Goal: Feedback & Contribution: Submit feedback/report problem

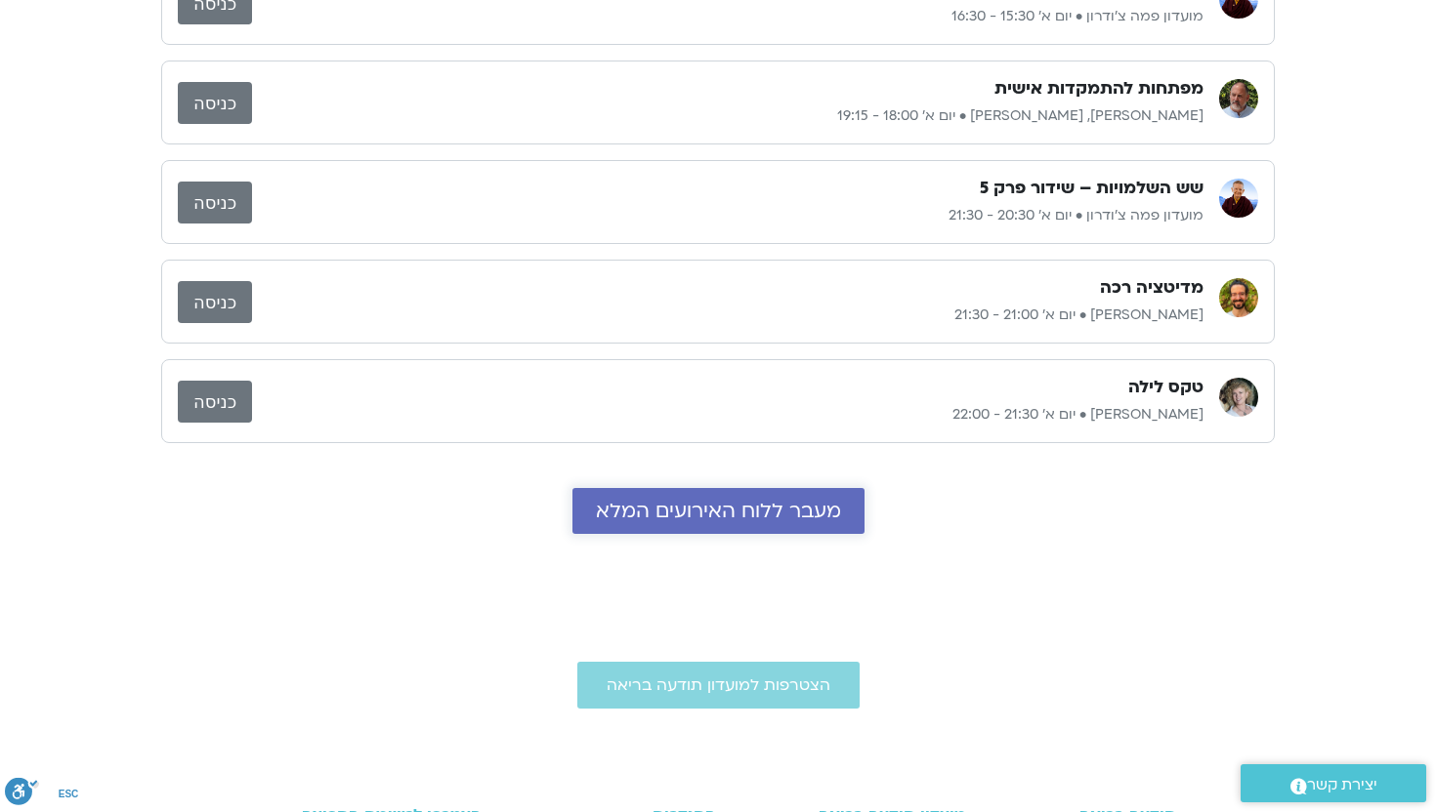
scroll to position [515, 0]
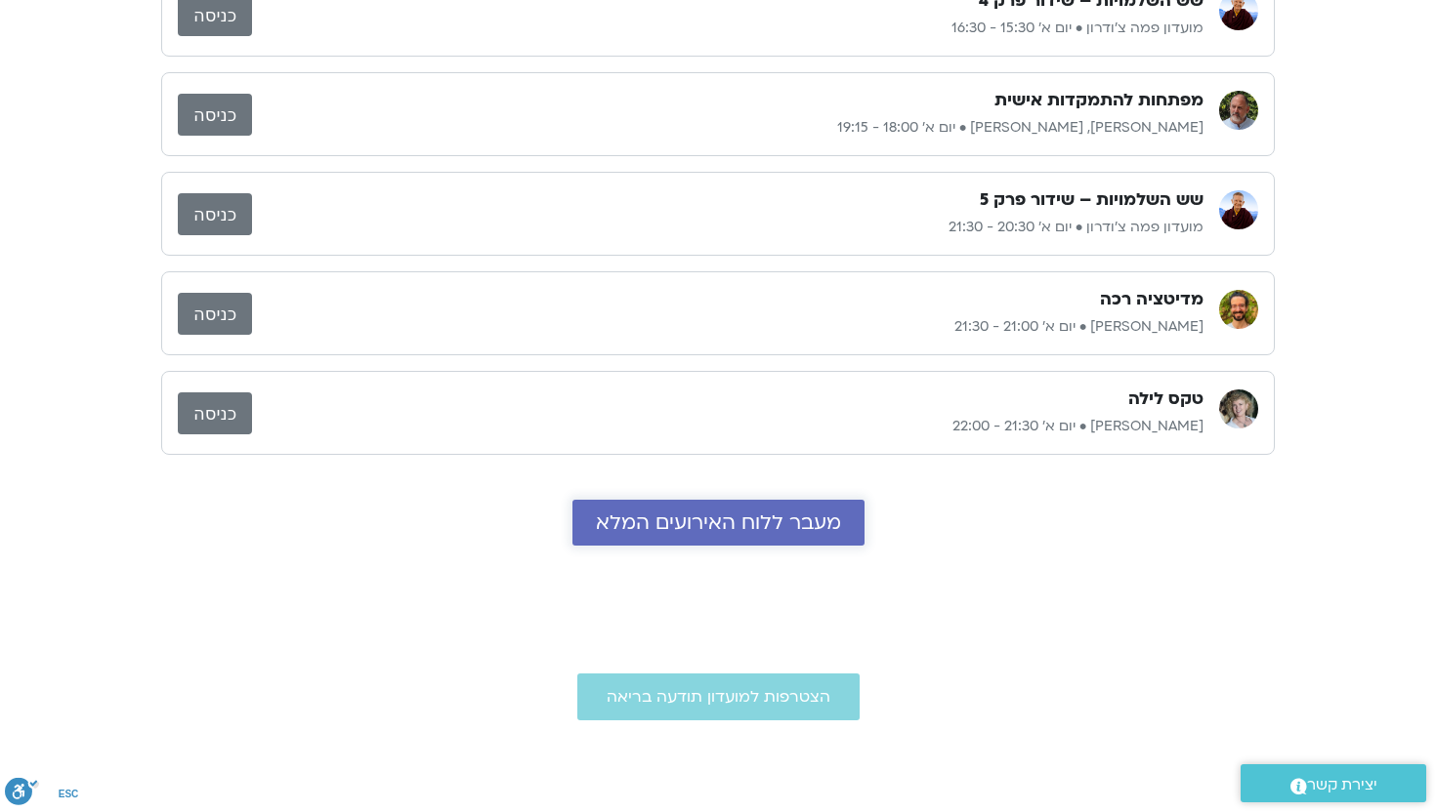
click at [701, 515] on span "מעבר ללוח האירועים המלא" at bounding box center [718, 523] width 245 height 22
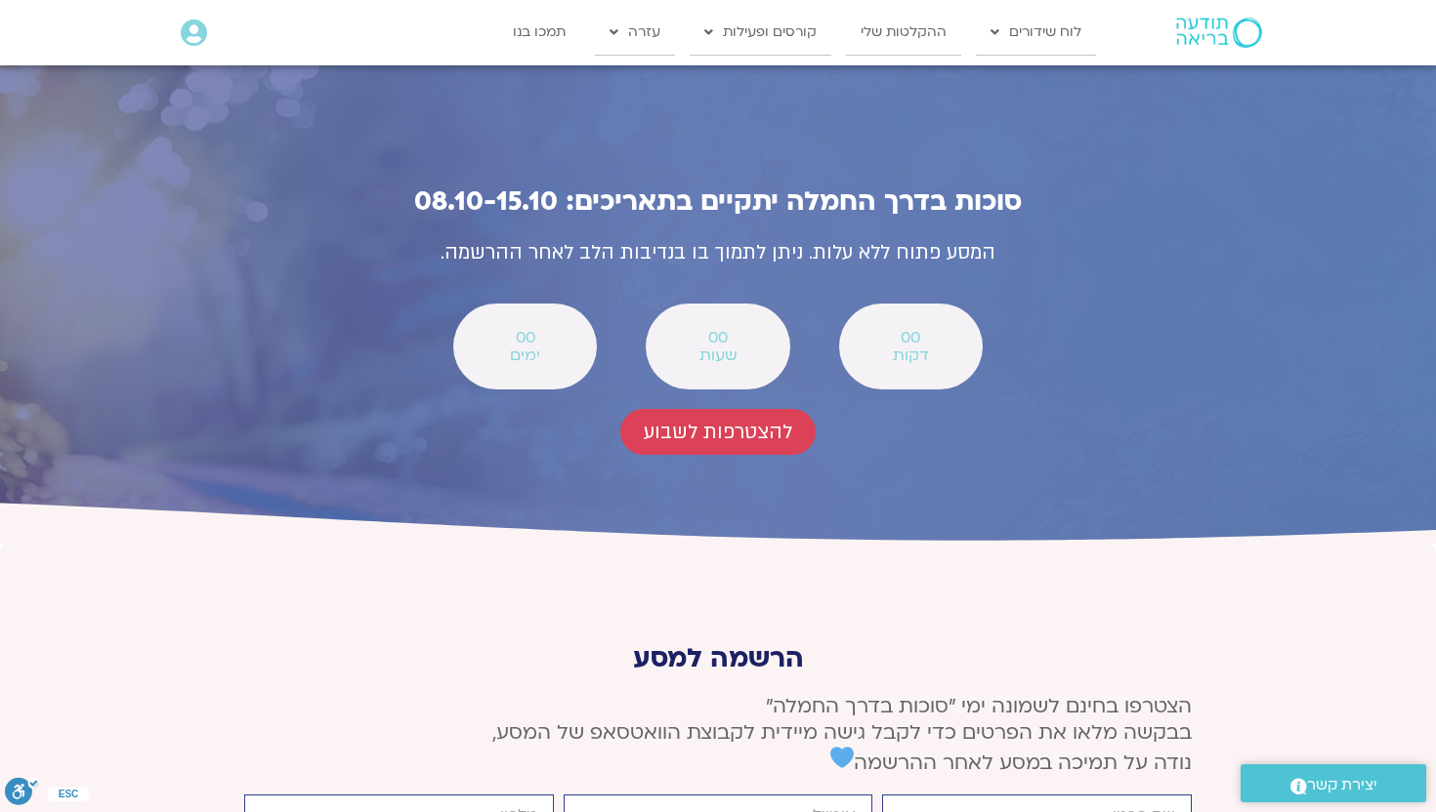
scroll to position [6988, 0]
click at [705, 315] on span "להצטרפות לשבוע" at bounding box center [718, 431] width 148 height 22
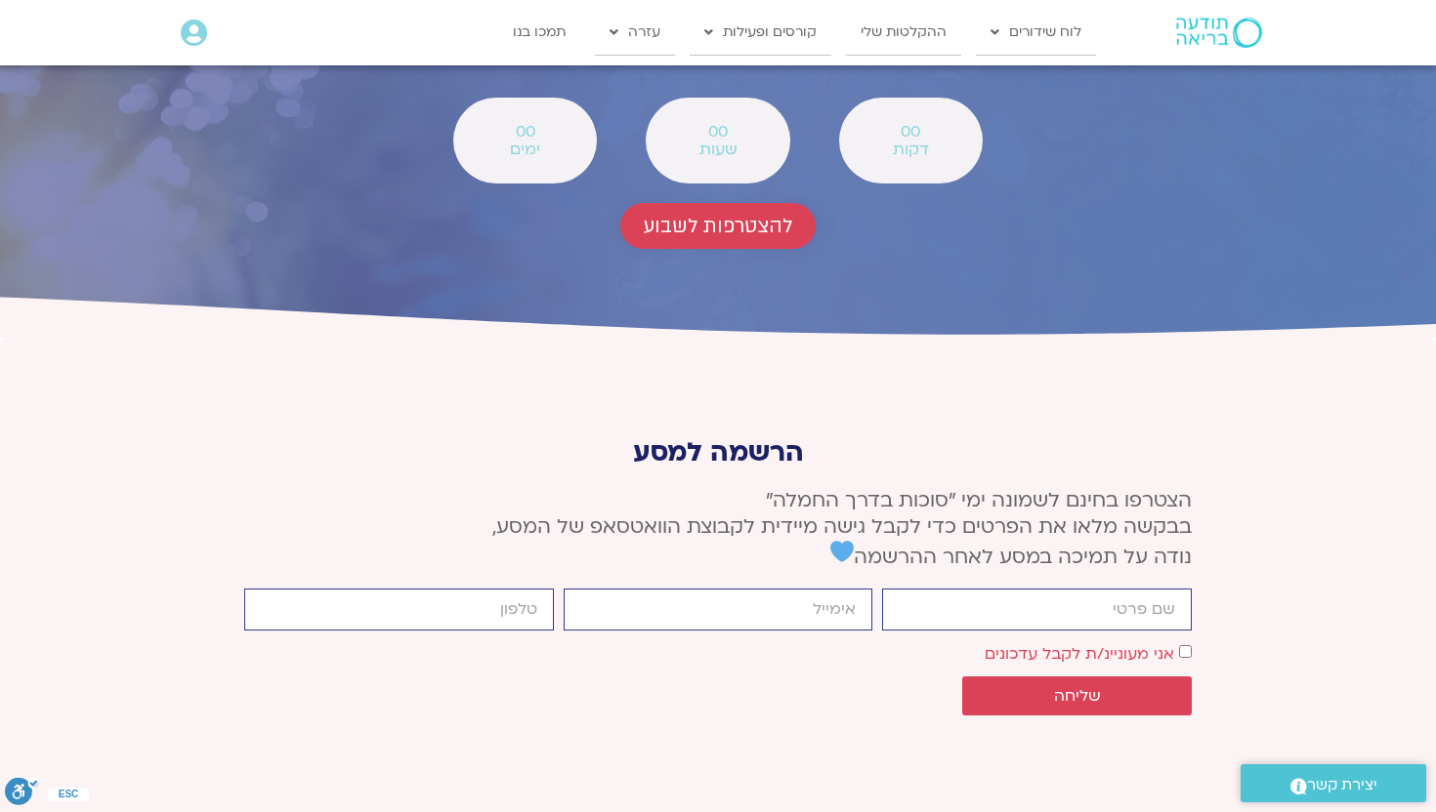
scroll to position [7193, 0]
click at [705, 315] on input "firstname" at bounding box center [1037, 610] width 310 height 42
type input "[PERSON_NAME]"
type input "[PERSON_NAME][EMAIL_ADDRESS][DOMAIN_NAME]"
type input "0544284571"
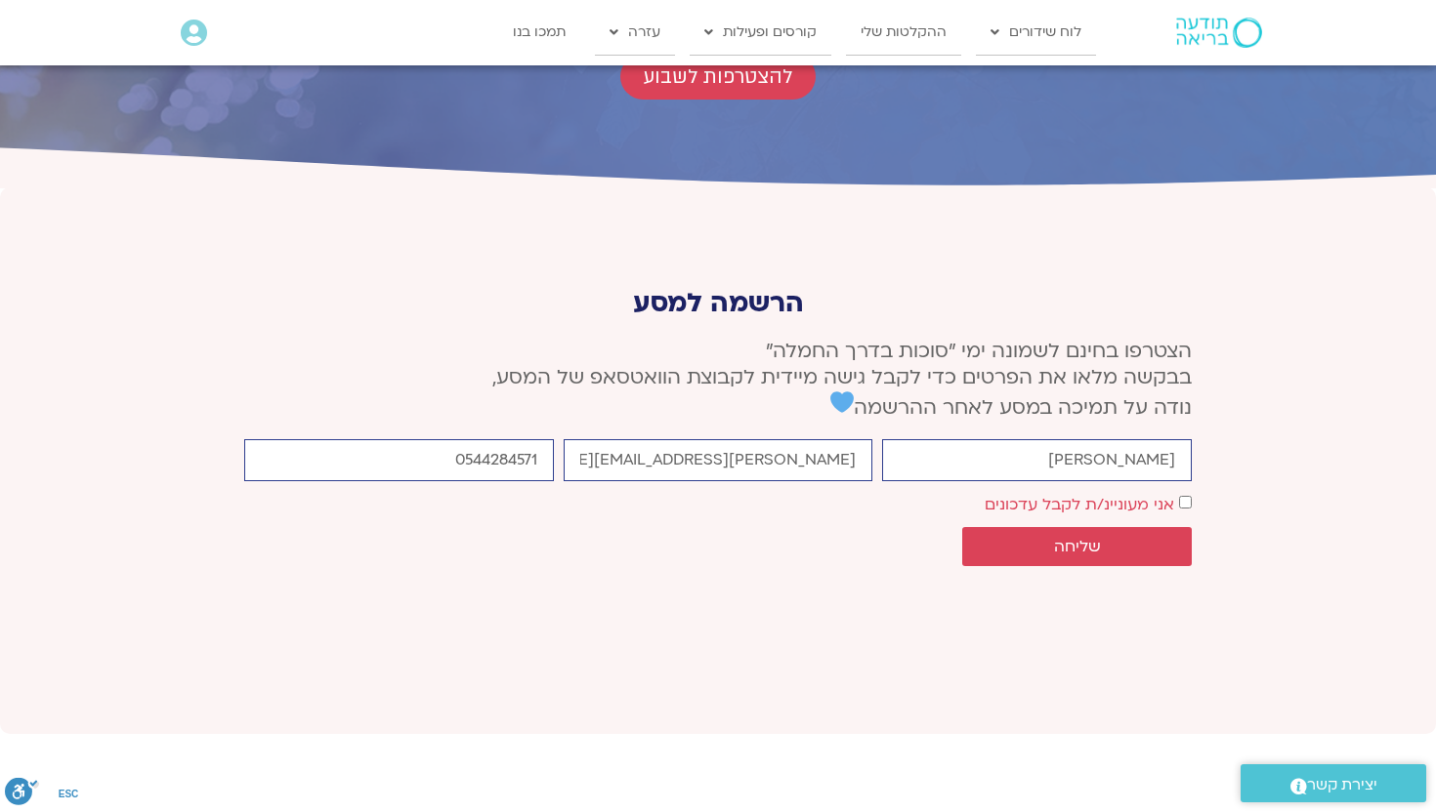
scroll to position [7344, 0]
click at [705, 315] on span "שליחה" at bounding box center [1077, 546] width 47 height 18
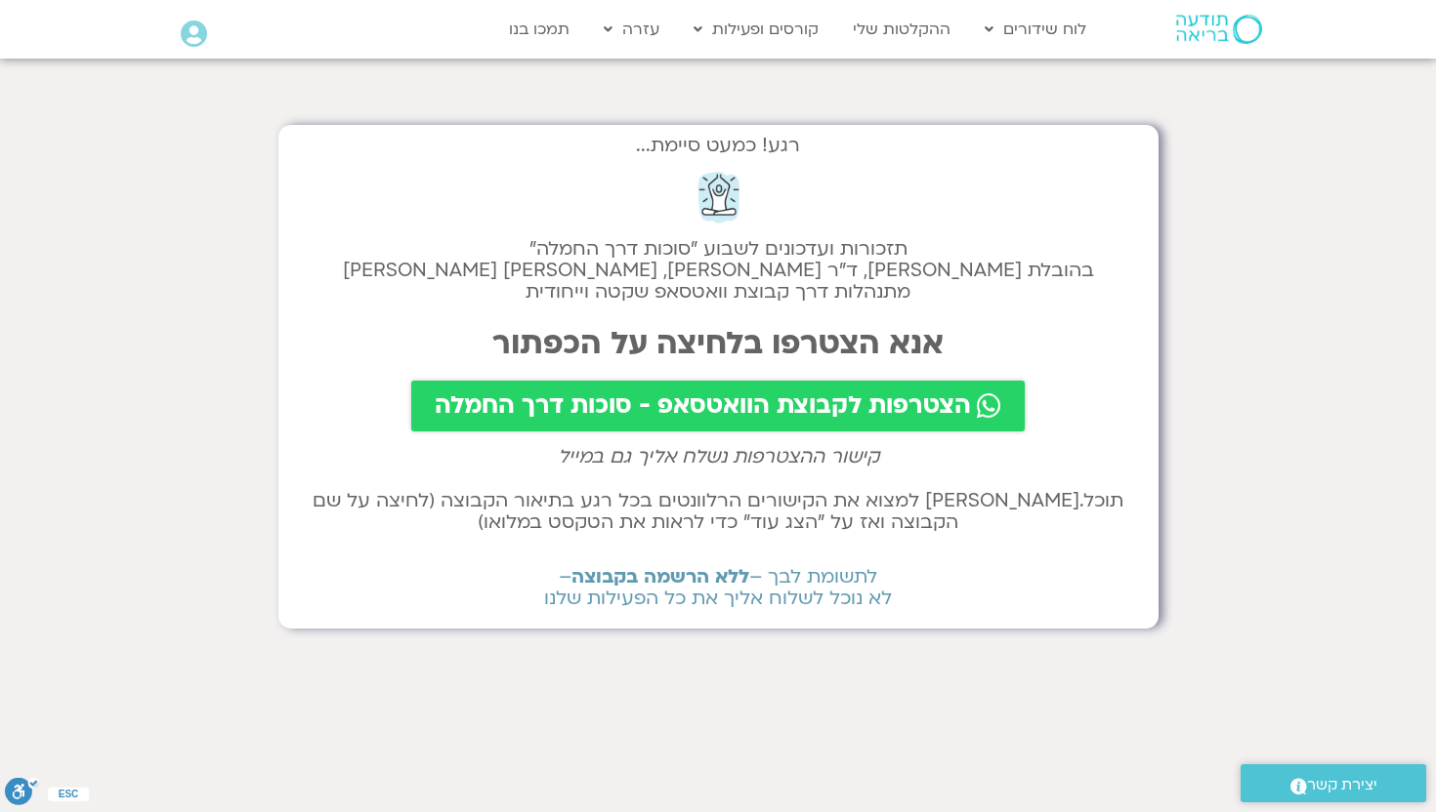
click at [708, 401] on span "הצטרפות לקבוצת הוואטסאפ - סוכות דרך החמלה" at bounding box center [703, 406] width 536 height 27
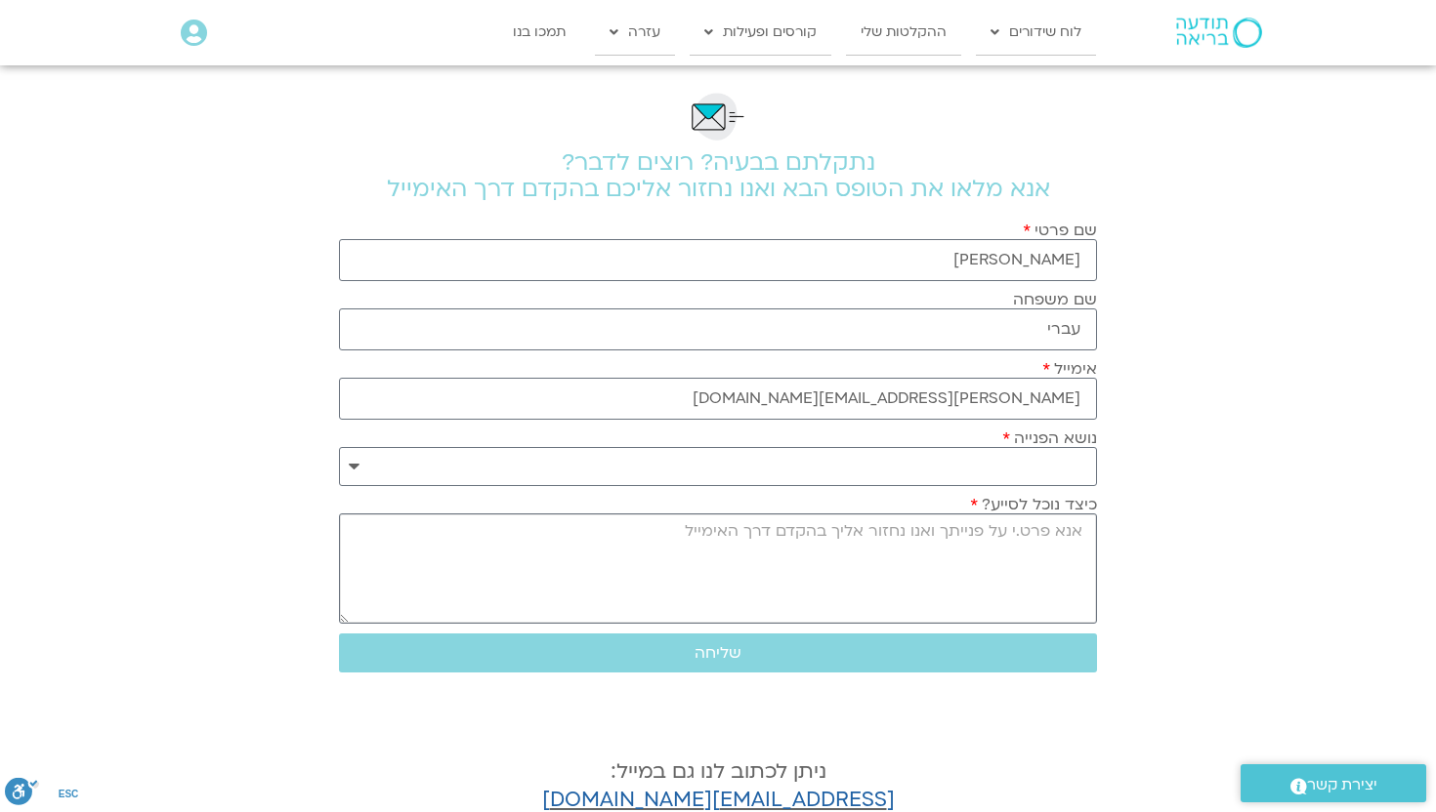
click at [705, 315] on textarea "כיצד נוכל לסייע?" at bounding box center [718, 569] width 758 height 110
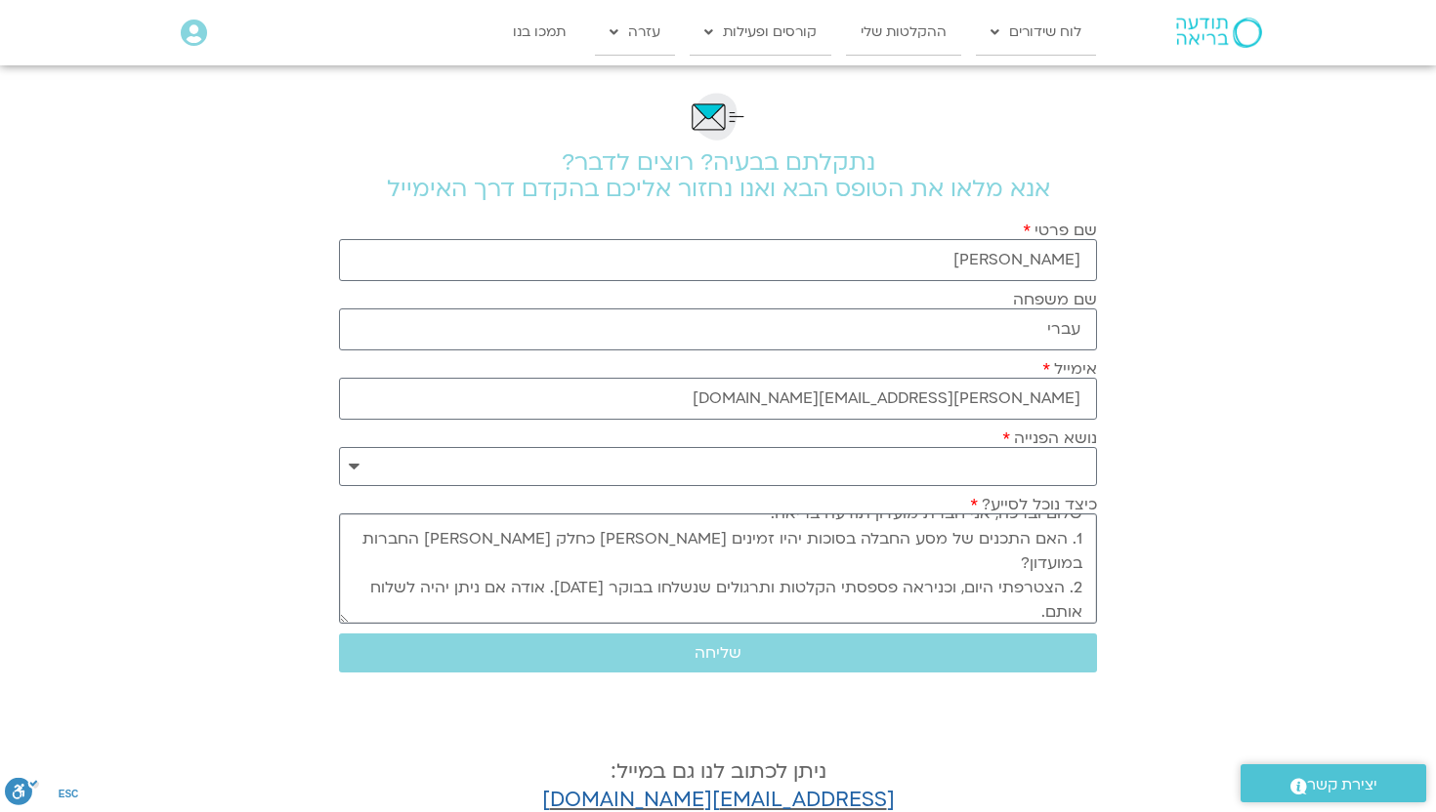
scroll to position [42, 0]
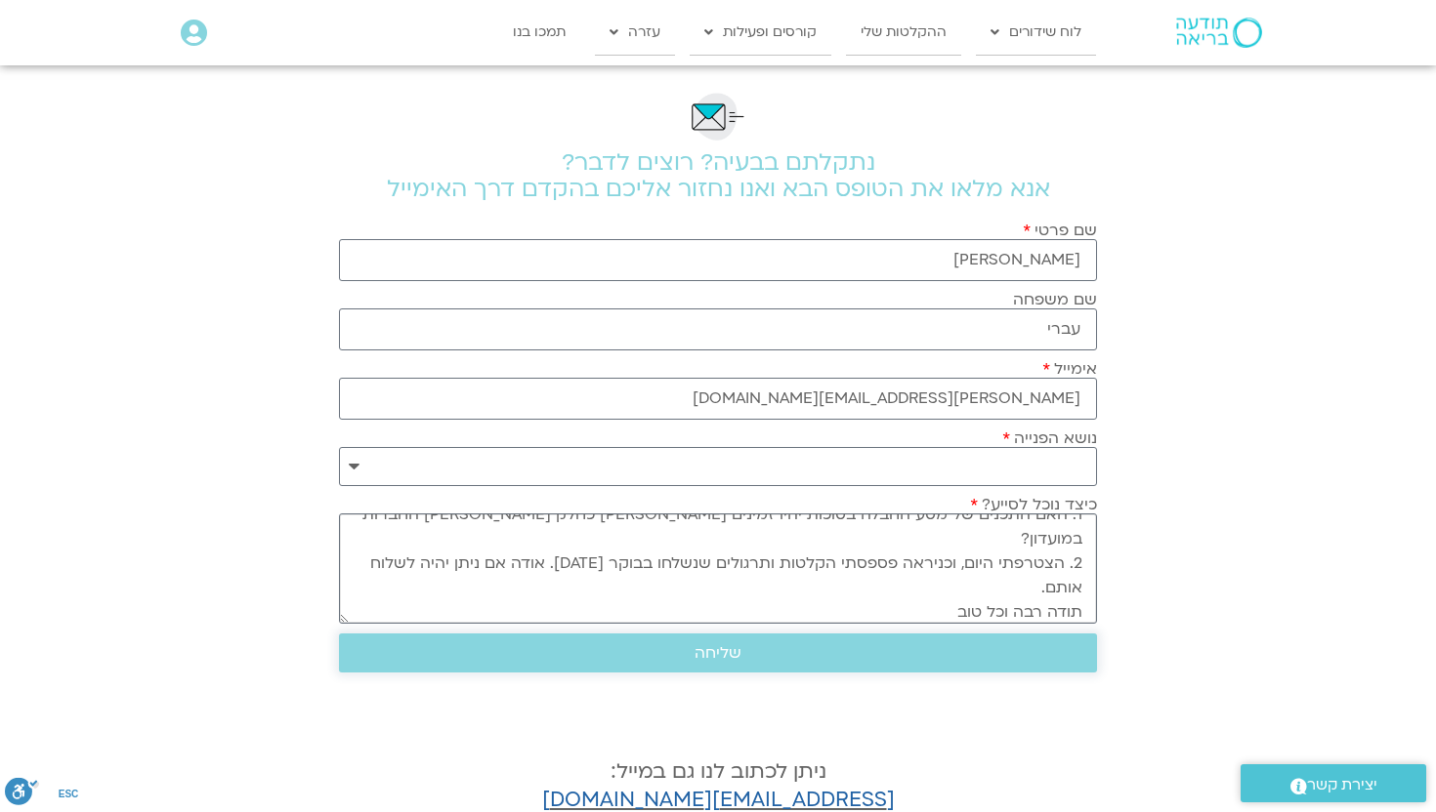
type textarea "שלום וברכה, אני חברת מועדון תודעה בריאה. 1. האם התכנים של מסע החבלה בסוכות יהיו…"
click at [705, 315] on span "שליחה" at bounding box center [717, 654] width 47 height 18
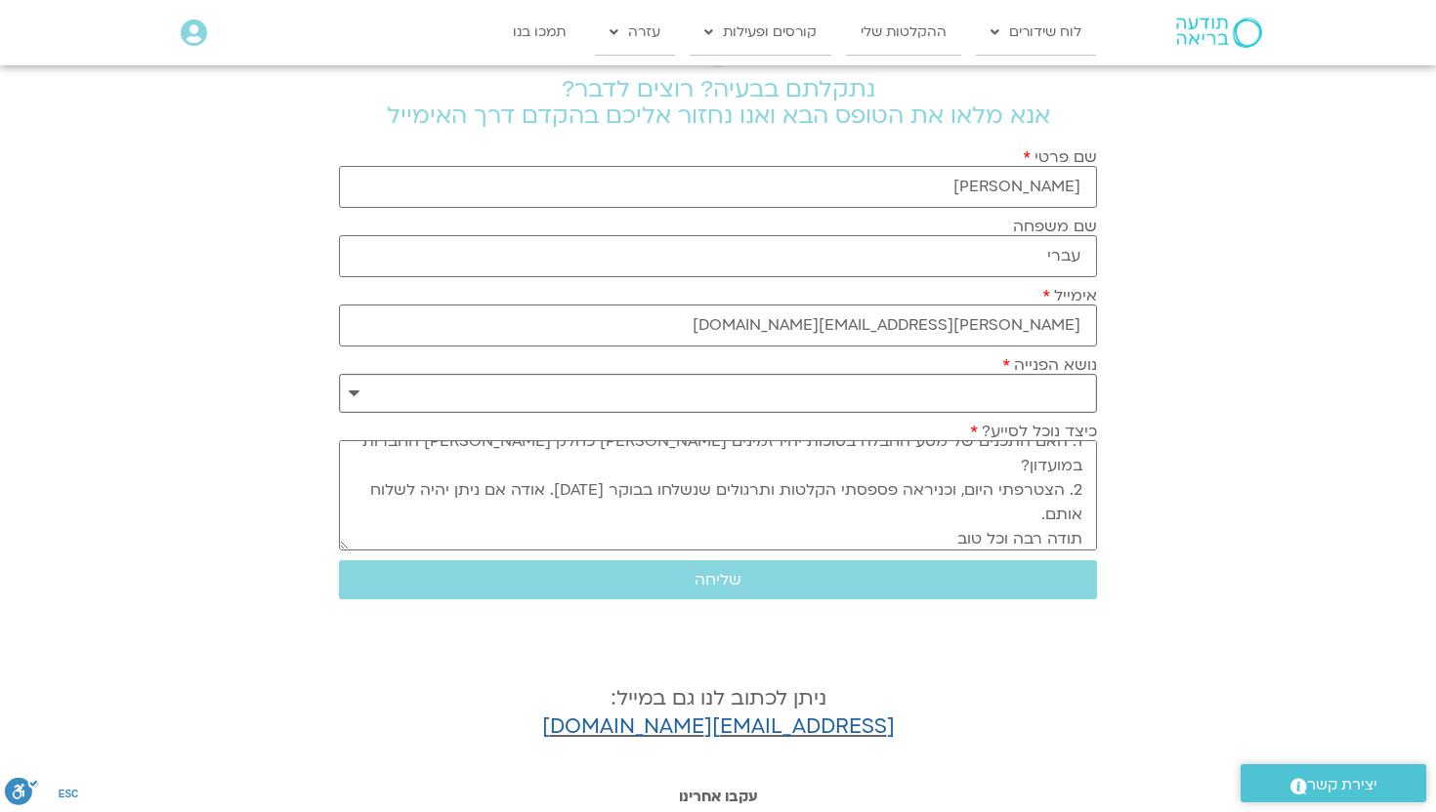
scroll to position [101, 0]
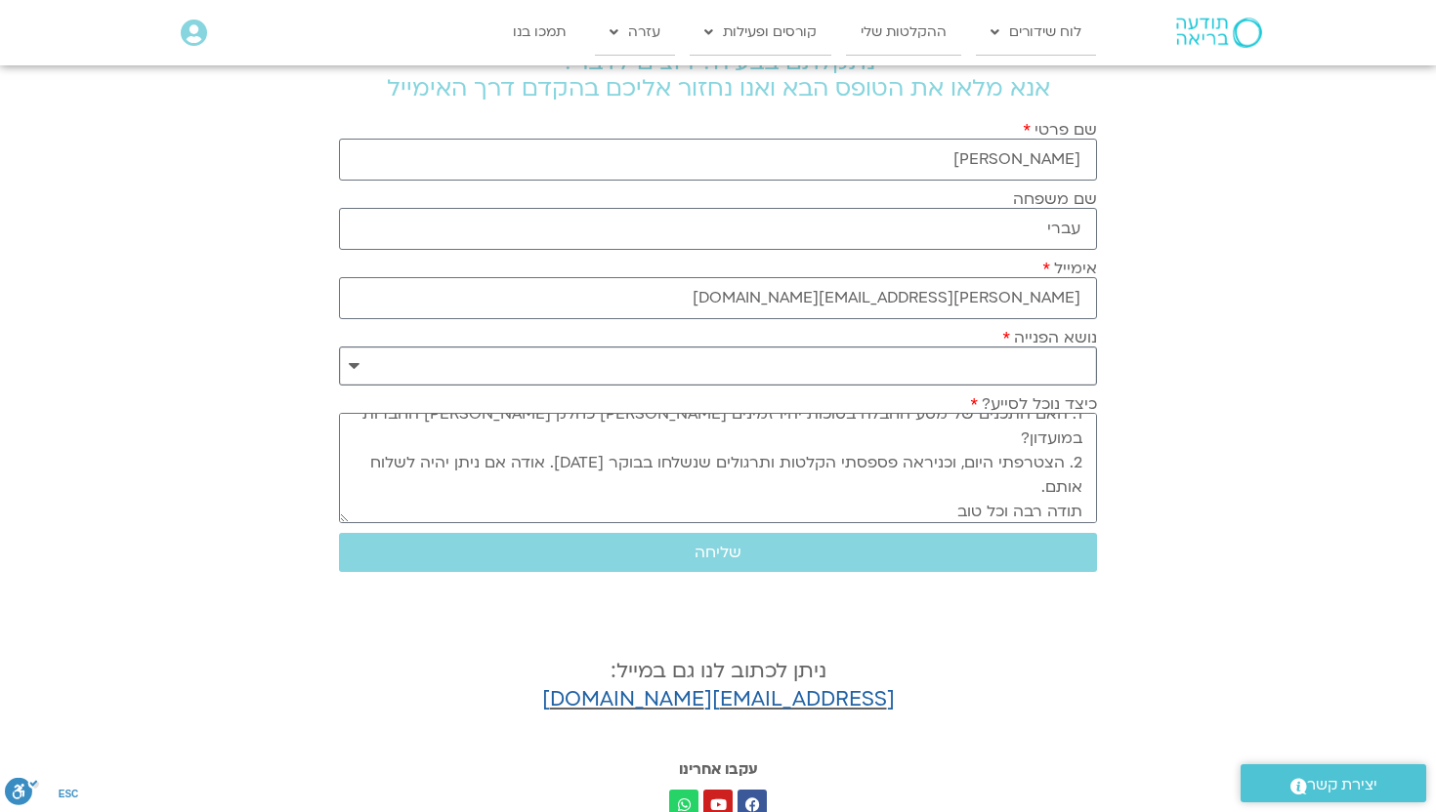
click at [351, 315] on select "**********" at bounding box center [718, 366] width 758 height 39
select select "**********"
click at [339, 315] on select "**********" at bounding box center [718, 366] width 758 height 39
click at [705, 315] on span "שליחה" at bounding box center [717, 553] width 47 height 18
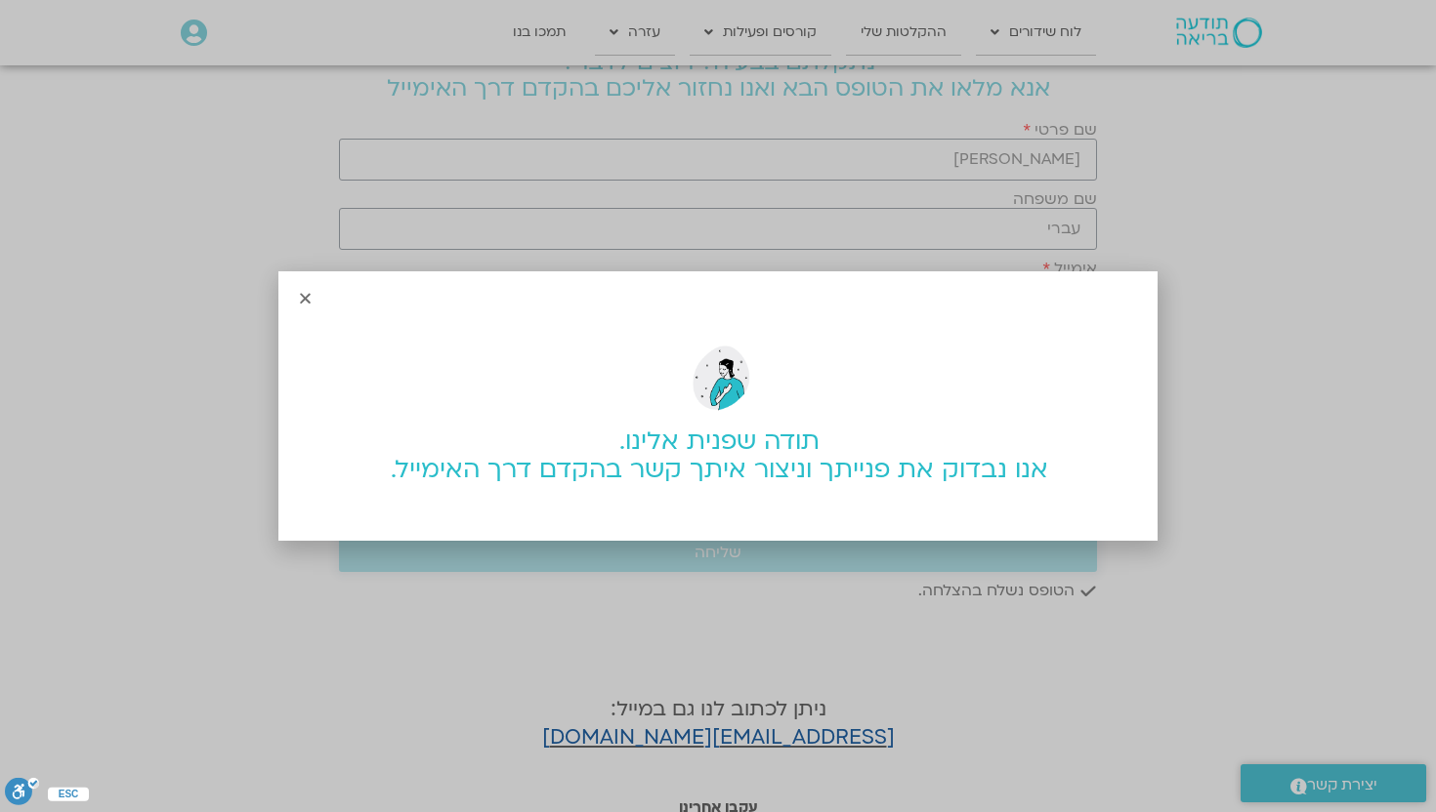
scroll to position [0, 0]
